Goal: Transaction & Acquisition: Subscribe to service/newsletter

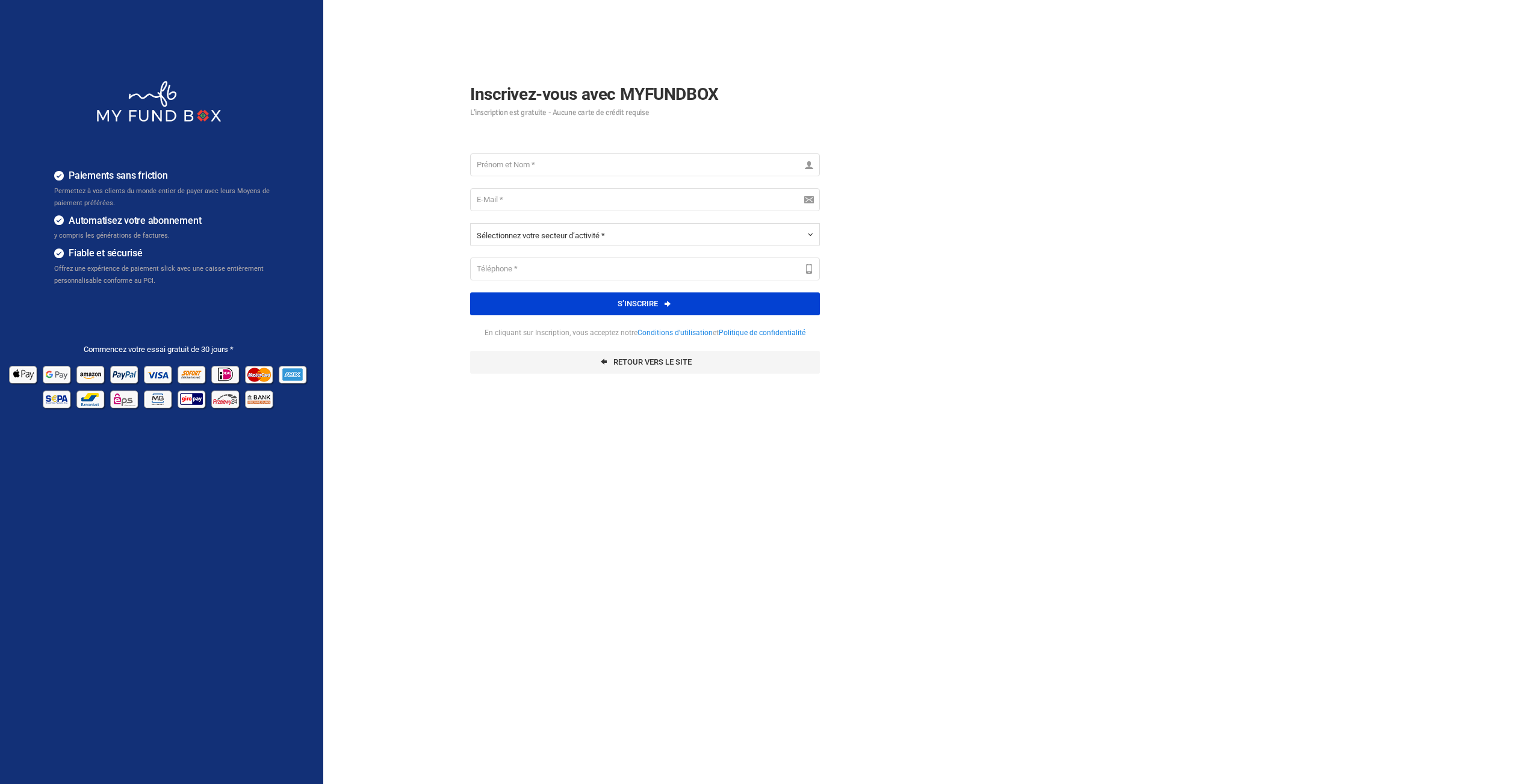
click at [102, 228] on h4 "Automatisez votre abonnement" at bounding box center [168, 221] width 227 height 15
click at [135, 218] on h4 "Automatisez votre abonnement" at bounding box center [168, 221] width 227 height 15
click at [196, 237] on div "Automatisez votre abonnement y compris les générations de factures." at bounding box center [168, 228] width 227 height 28
click at [163, 303] on ul "Paiements sans friction Permettez à vos clients du monde entier de payer avec l…" at bounding box center [158, 230] width 317 height 166
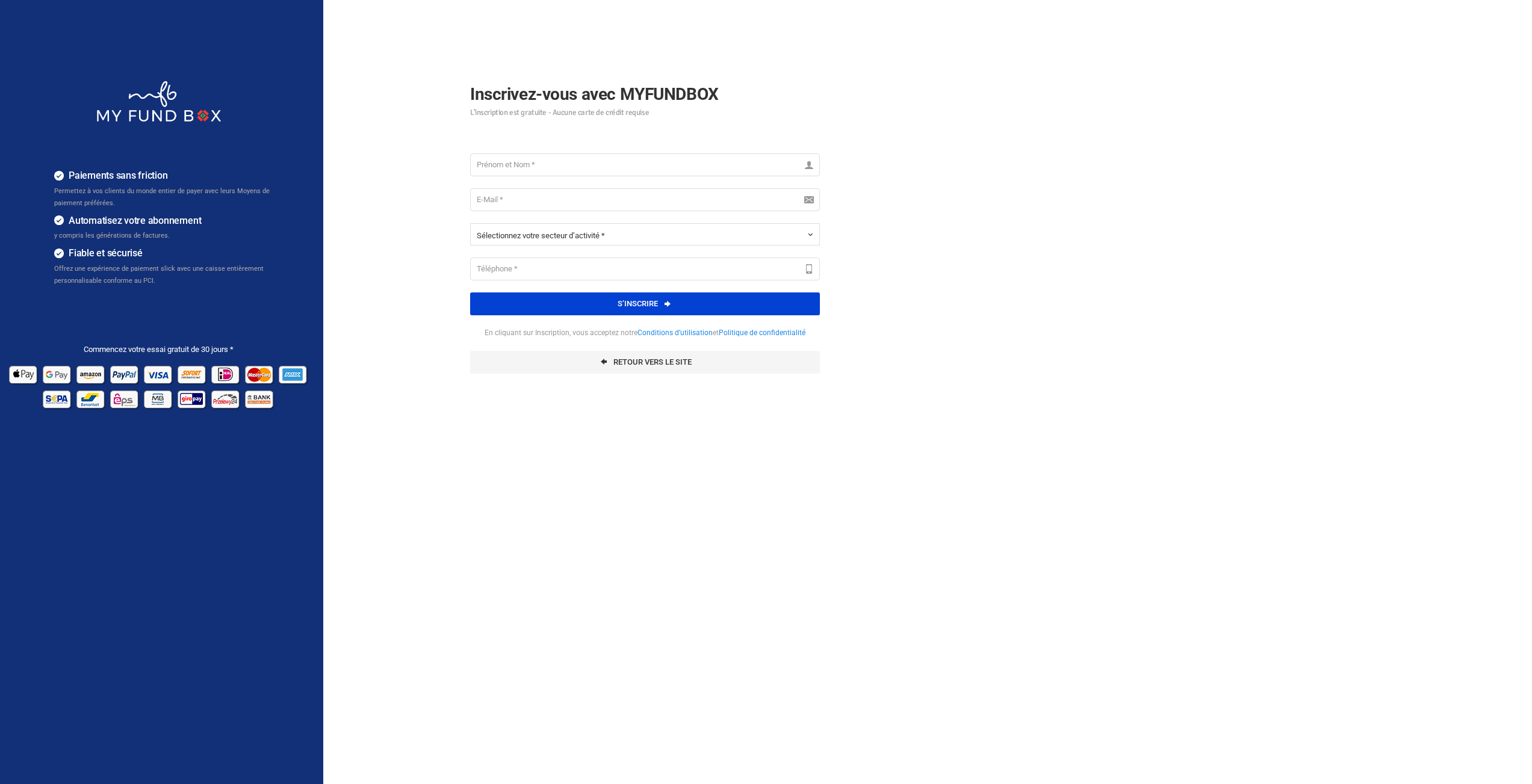
click at [163, 303] on ul "Paiements sans friction Permettez à vos clients du monde entier de payer avec l…" at bounding box center [158, 230] width 317 height 166
click at [168, 301] on ul "Paiements sans friction Permettez à vos clients du monde entier de payer avec l…" at bounding box center [158, 230] width 317 height 166
